Goal: Transaction & Acquisition: Download file/media

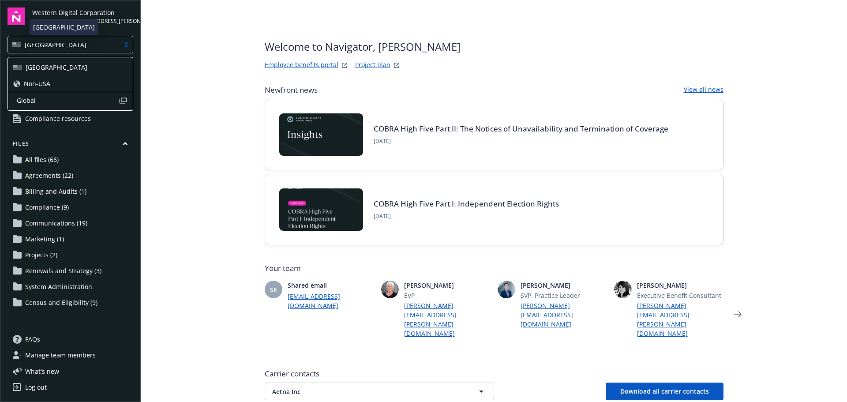
click at [45, 47] on div "USA" at bounding box center [63, 44] width 103 height 9
click at [40, 83] on span "Non-USA" at bounding box center [37, 83] width 26 height 9
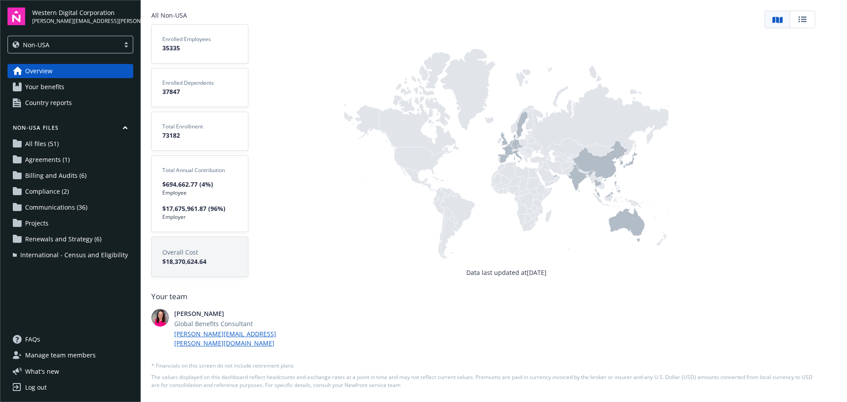
click at [60, 241] on span "Renewals and Strategy (6)" at bounding box center [63, 239] width 76 height 14
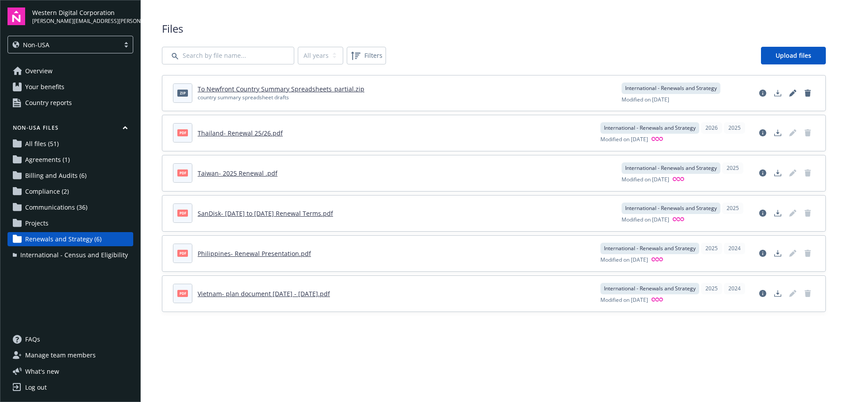
click at [45, 174] on span "Billing and Audits (6)" at bounding box center [55, 176] width 61 height 14
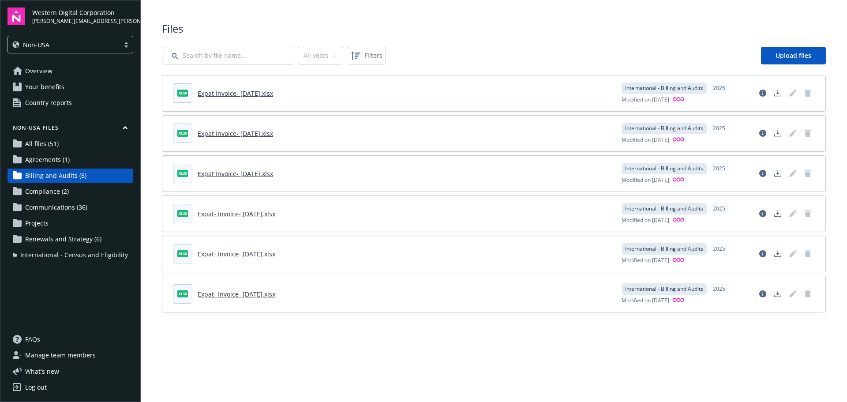
click at [51, 207] on span "Communications (36)" at bounding box center [56, 207] width 62 height 14
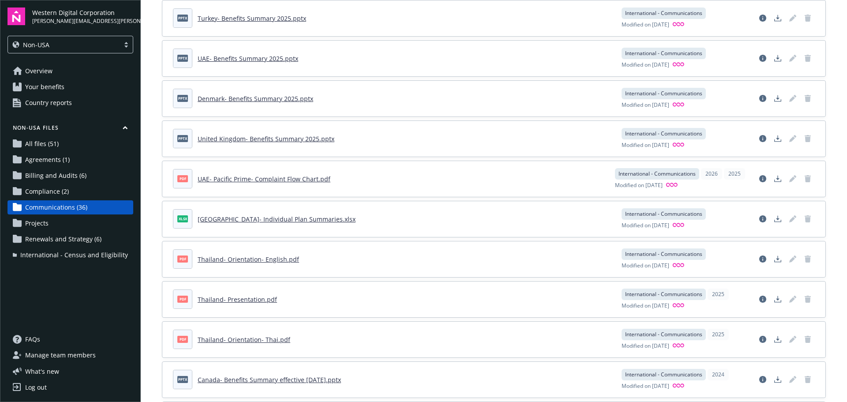
scroll to position [882, 0]
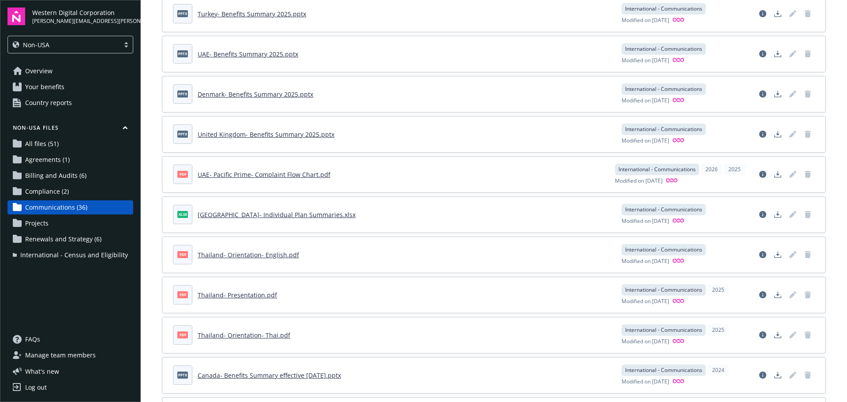
click at [56, 250] on span "International - Census and Eligibility" at bounding box center [74, 255] width 108 height 14
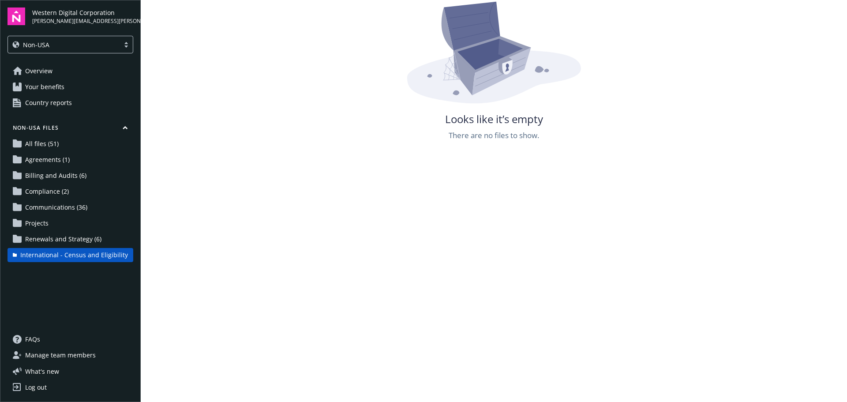
scroll to position [160, 0]
click at [43, 147] on span "All files (51)" at bounding box center [42, 144] width 34 height 14
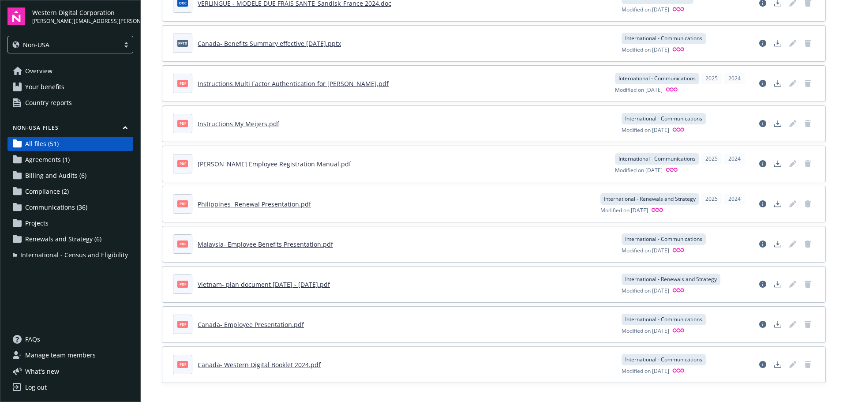
scroll to position [1738, 0]
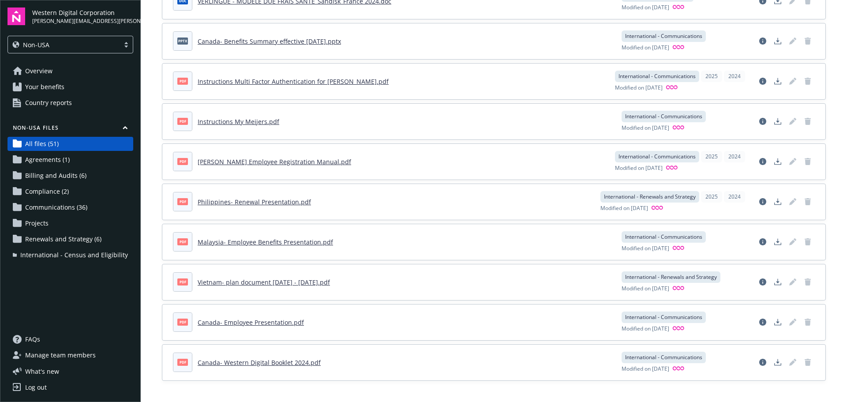
click at [52, 105] on span "Country reports" at bounding box center [48, 103] width 47 height 14
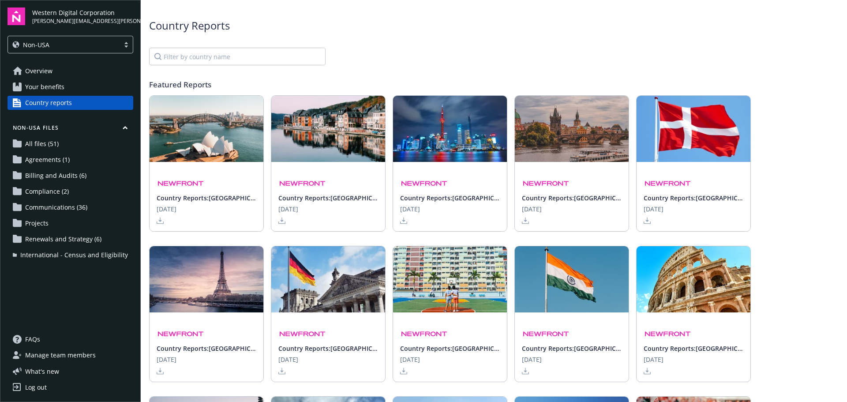
click at [52, 88] on span "Your benefits" at bounding box center [44, 87] width 39 height 14
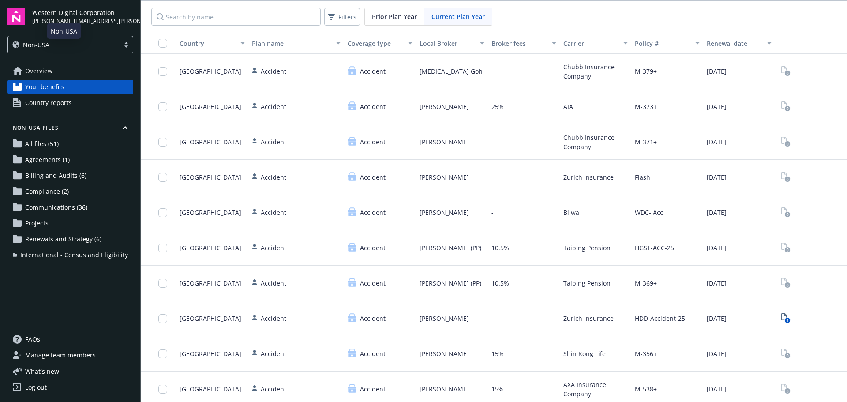
click at [57, 46] on div "Non-USA" at bounding box center [63, 44] width 103 height 9
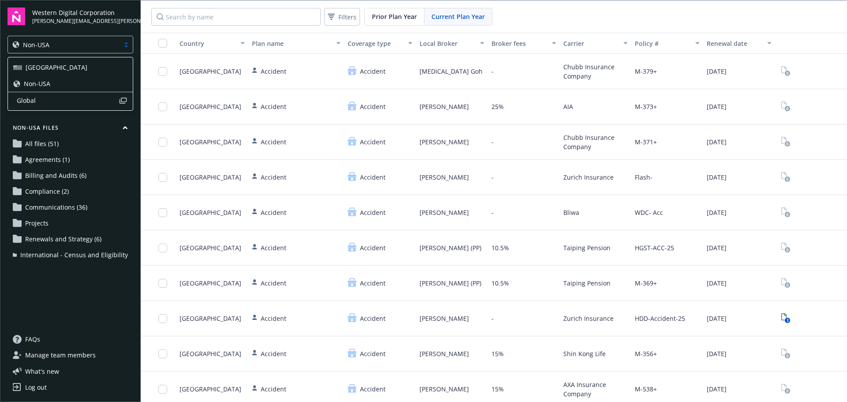
click at [33, 72] on div "USA" at bounding box center [70, 67] width 125 height 16
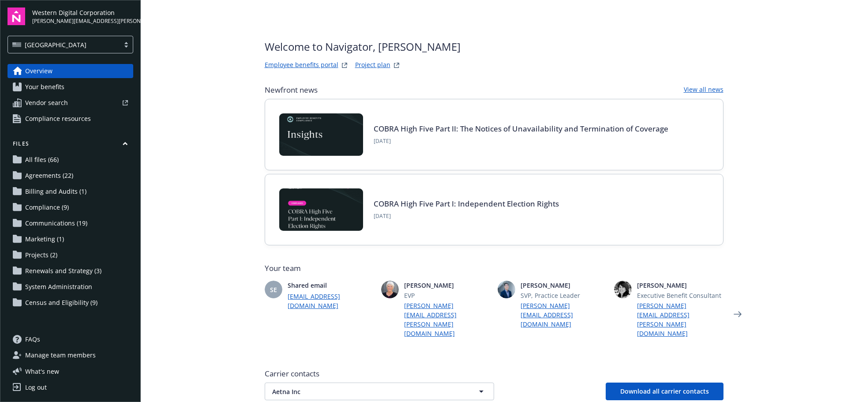
click at [42, 161] on span "All files (66)" at bounding box center [42, 160] width 34 height 14
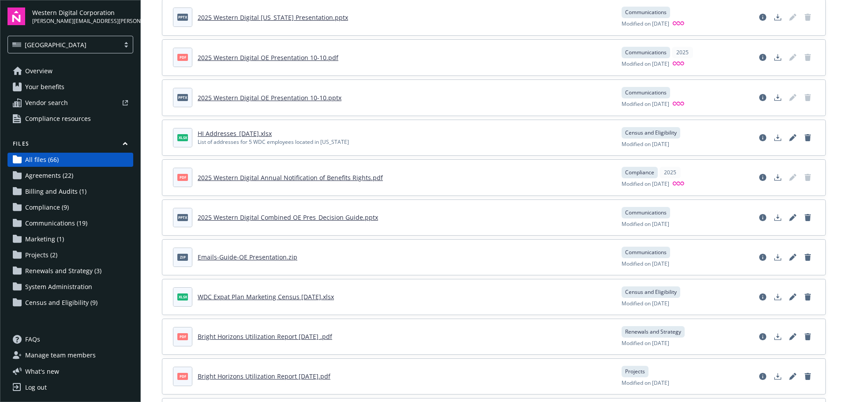
scroll to position [2073, 0]
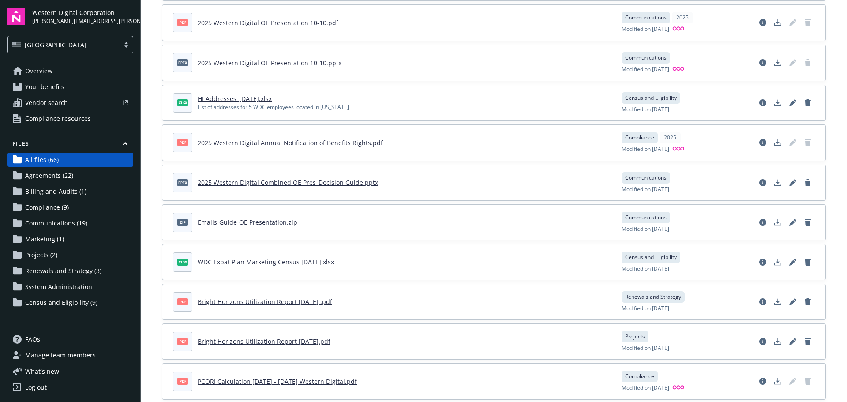
click at [52, 225] on span "Communications (19)" at bounding box center [56, 223] width 62 height 14
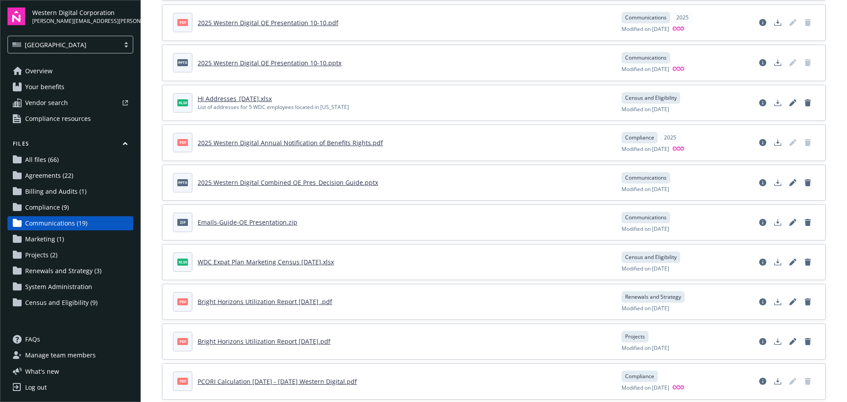
scroll to position [452, 0]
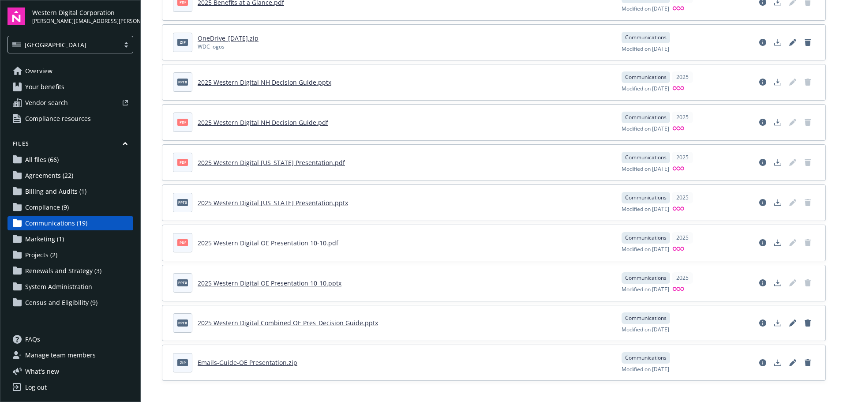
click at [52, 225] on span "Communications (19)" at bounding box center [56, 223] width 62 height 14
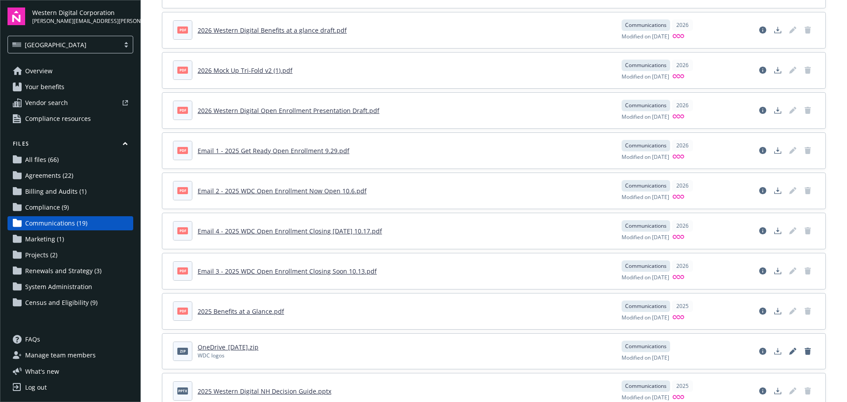
scroll to position [0, 0]
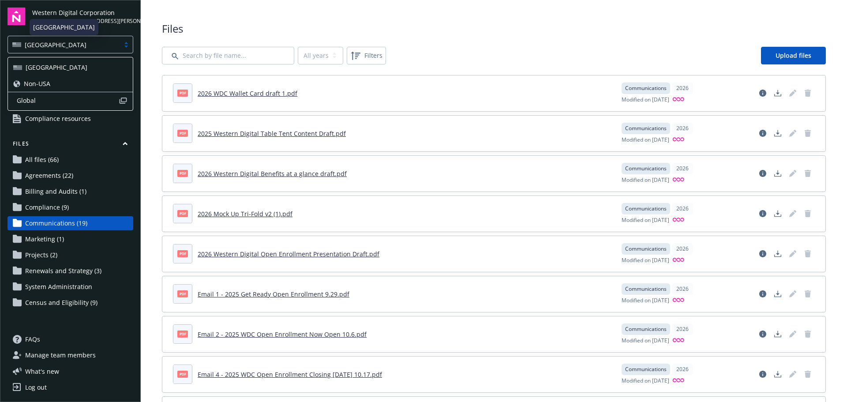
click at [43, 48] on div "USA" at bounding box center [63, 44] width 103 height 9
click at [34, 101] on span "Global" at bounding box center [68, 100] width 102 height 9
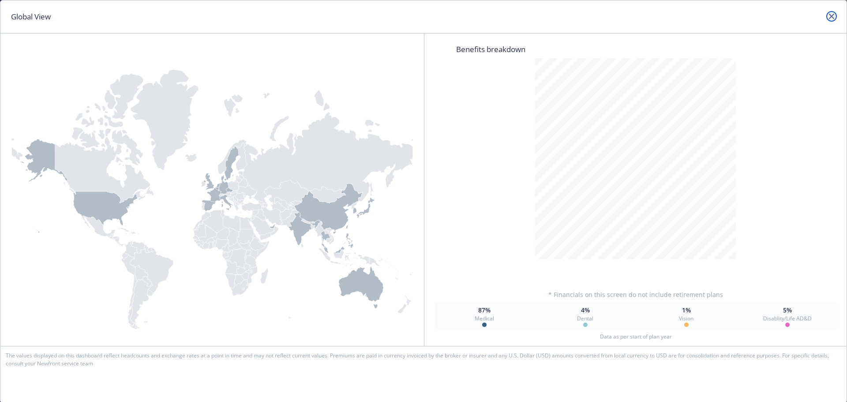
click at [832, 16] on icon "close" at bounding box center [831, 16] width 5 height 5
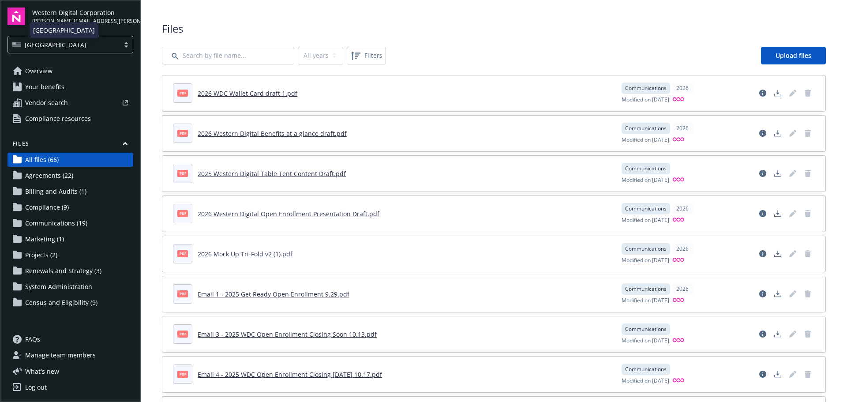
click at [60, 47] on div "USA" at bounding box center [63, 44] width 103 height 9
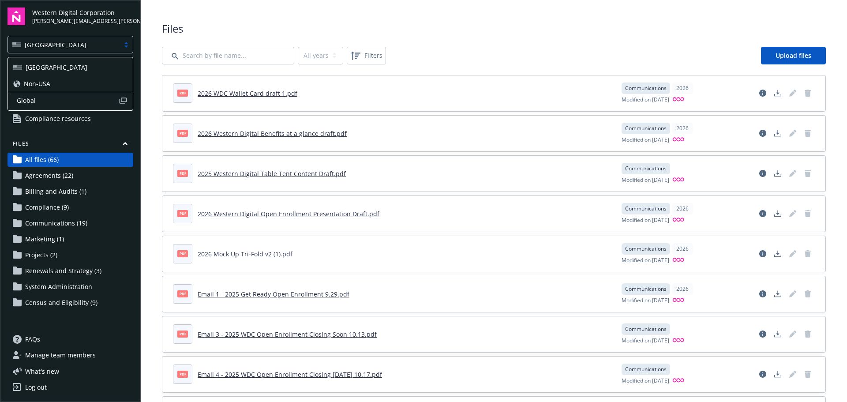
click at [45, 83] on span "Non-USA" at bounding box center [37, 83] width 26 height 9
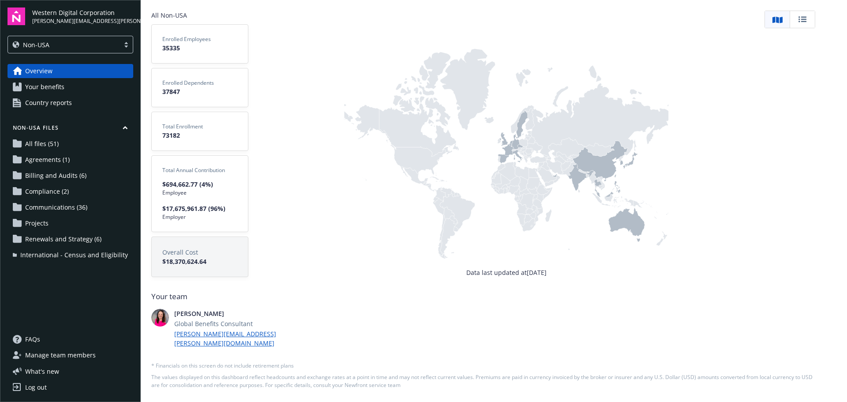
click at [33, 145] on span "All files (51)" at bounding box center [42, 144] width 34 height 14
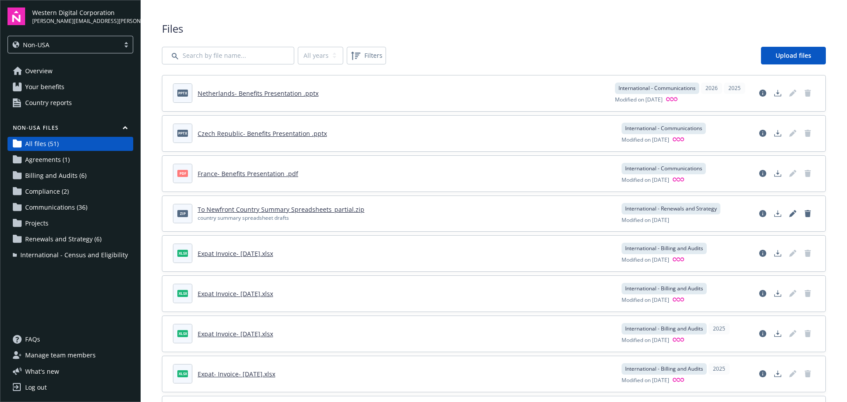
click at [246, 209] on link "To Newfront Country Summary Spreadsheets_partial.zip" at bounding box center [281, 209] width 167 height 8
